Goal: Task Accomplishment & Management: Manage account settings

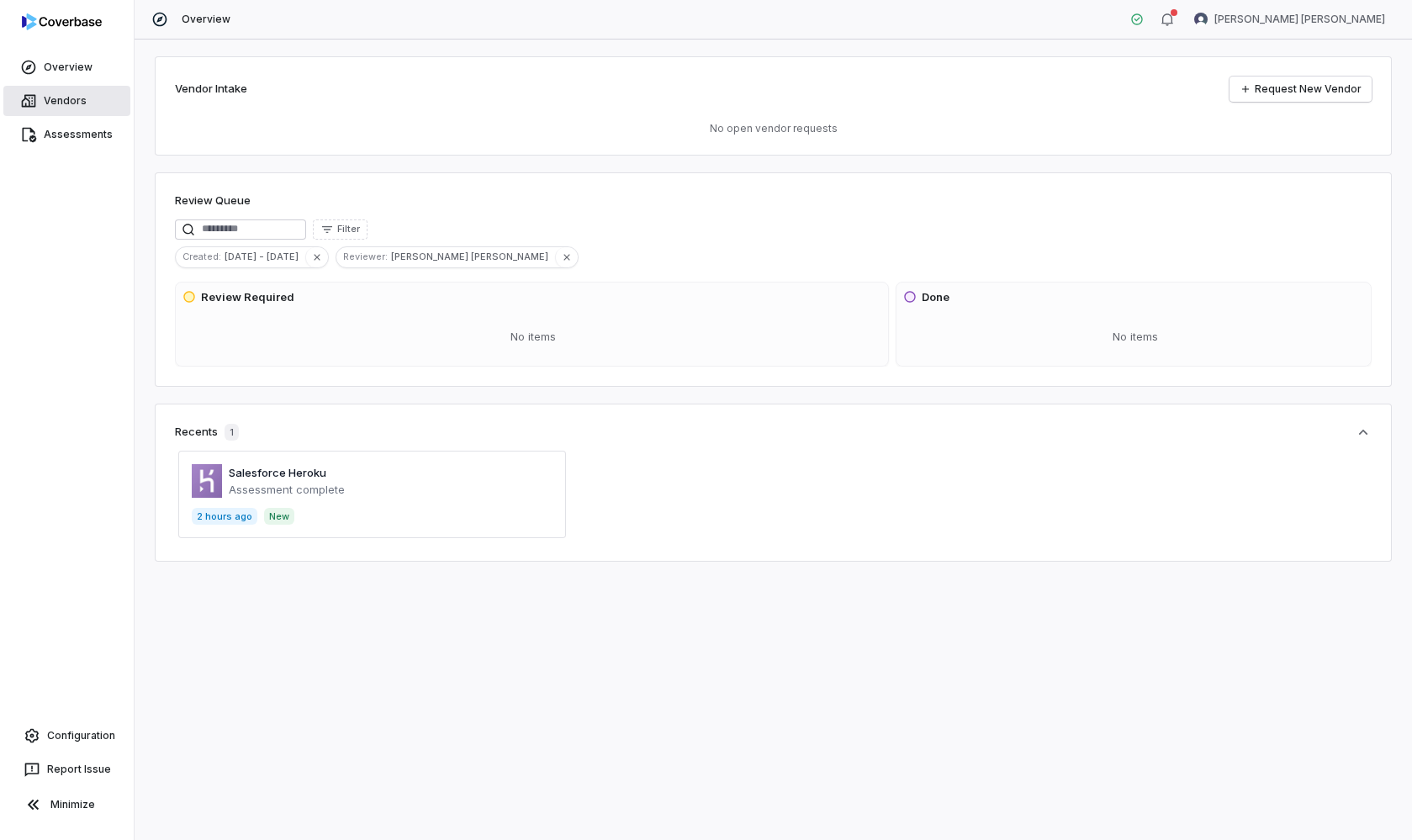
click at [54, 97] on link "Vendors" at bounding box center [67, 101] width 127 height 30
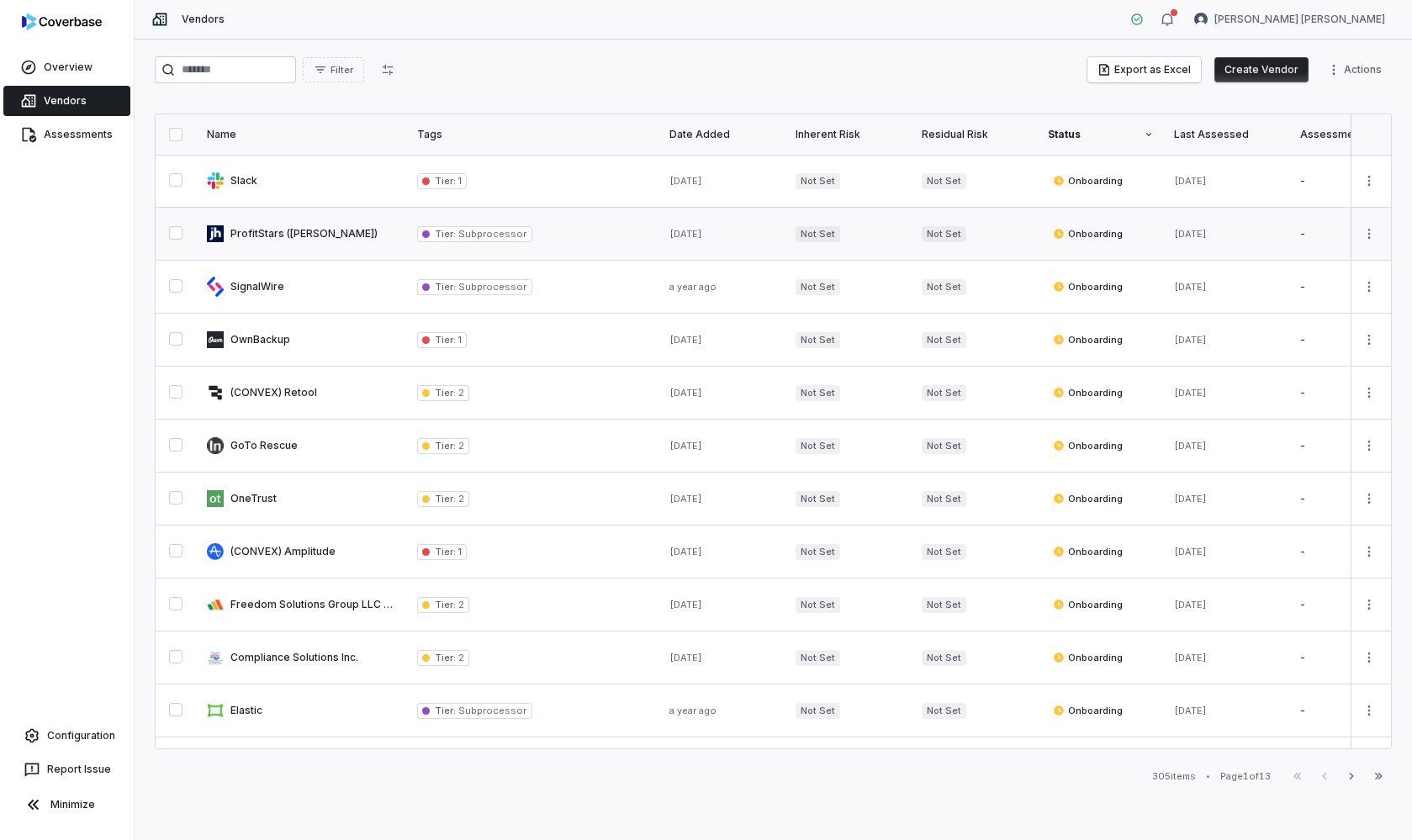
click at [589, 230] on div "Tier : Subprocessor" at bounding box center [534, 234] width 232 height 16
click at [178, 236] on button "button" at bounding box center [175, 232] width 14 height 14
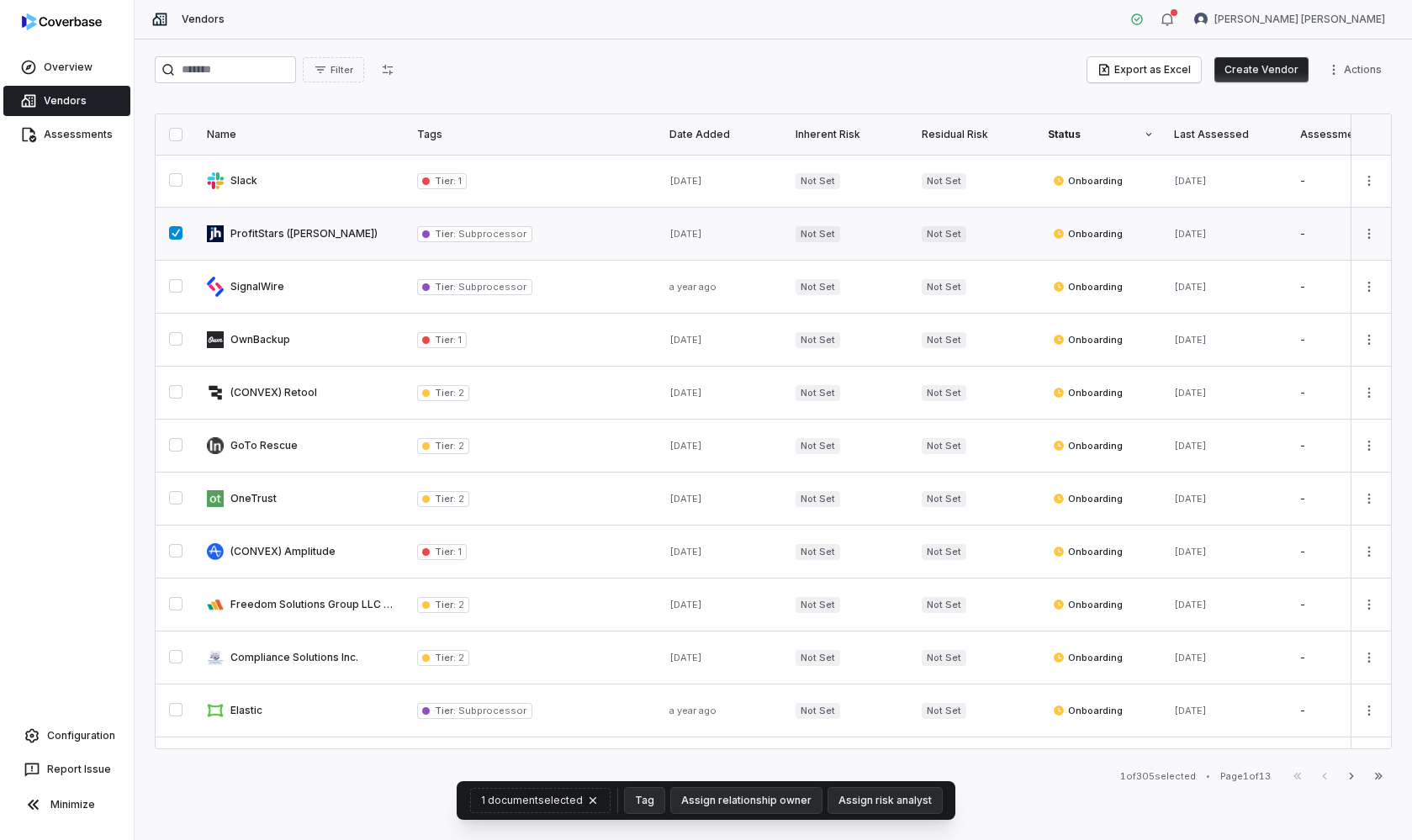
click at [178, 236] on button "button" at bounding box center [175, 232] width 14 height 14
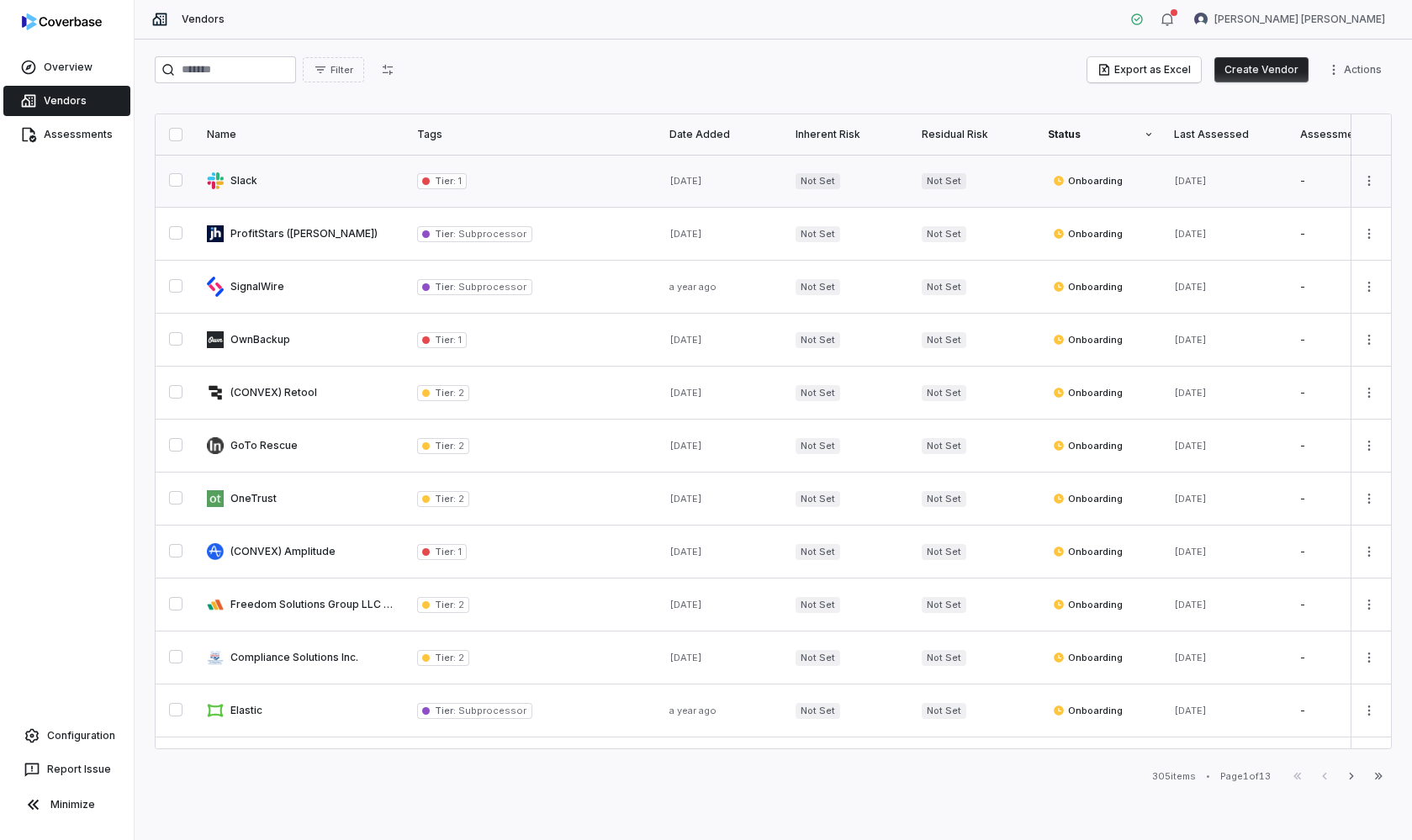
click at [306, 180] on link at bounding box center [302, 181] width 211 height 52
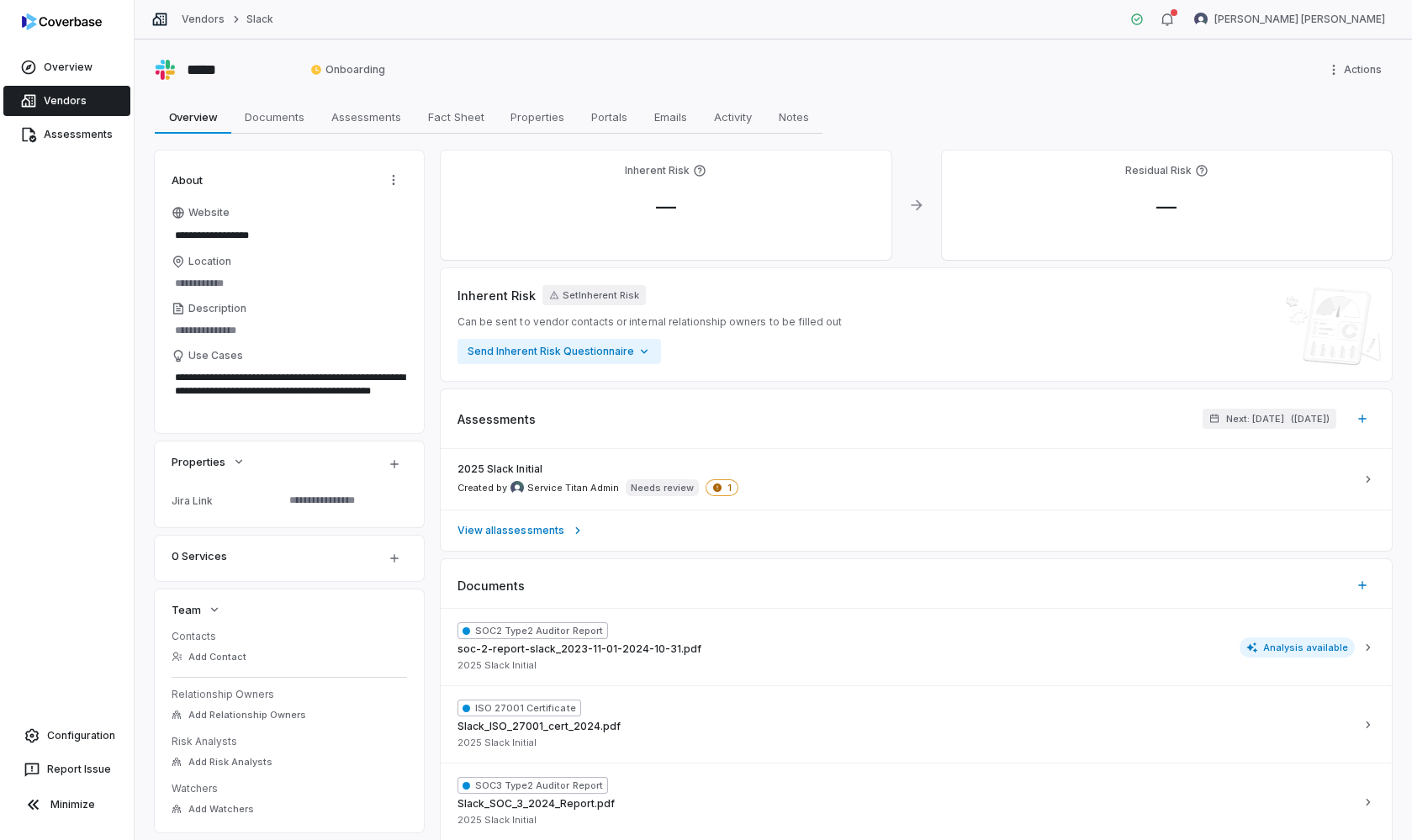
type textarea "*"
